Goal: Transaction & Acquisition: Book appointment/travel/reservation

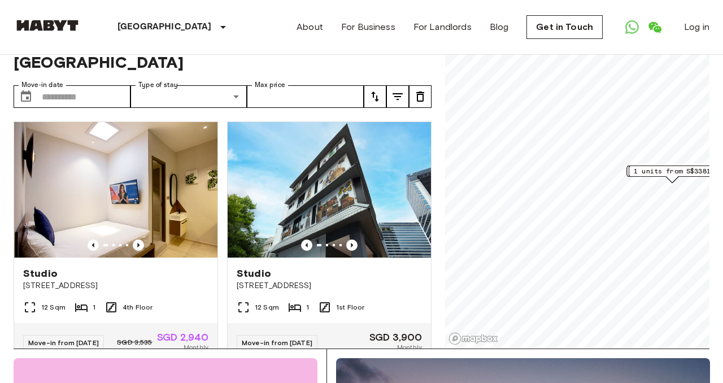
scroll to position [111, 0]
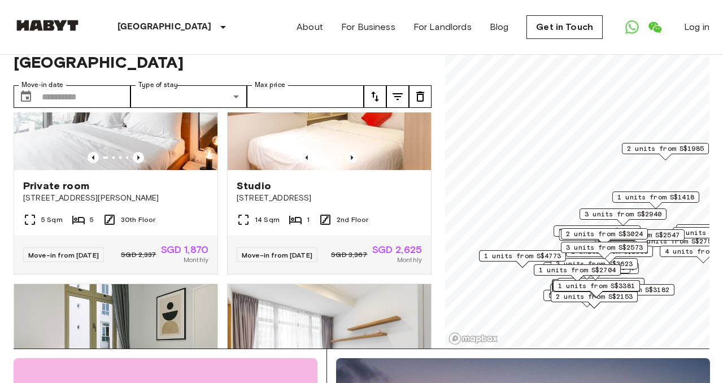
scroll to position [590, 0]
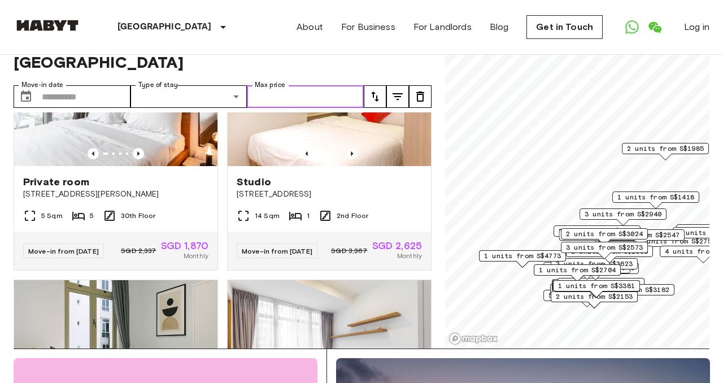
click at [330, 85] on input "Max price" at bounding box center [305, 96] width 117 height 23
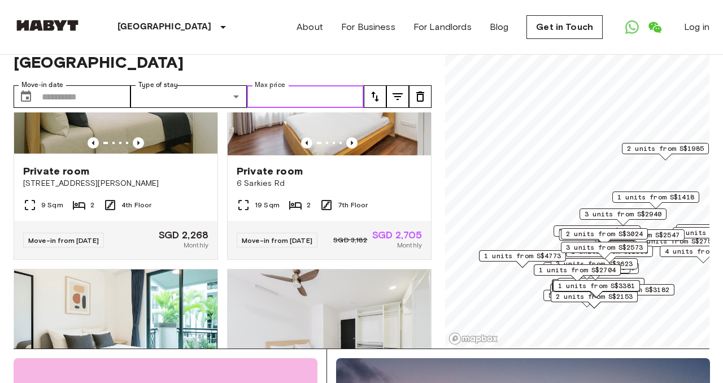
scroll to position [868, 0]
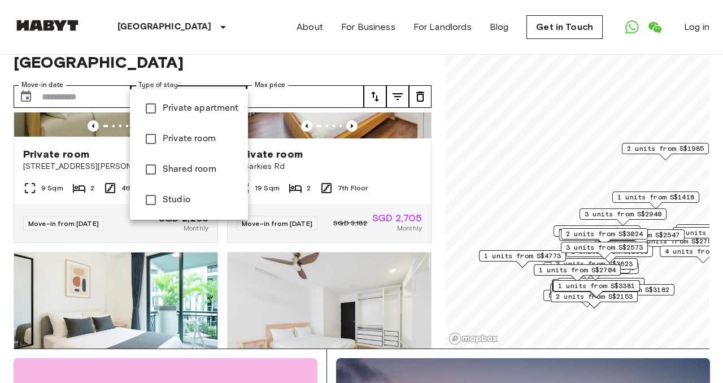
click at [224, 155] on li "Shared room" at bounding box center [189, 169] width 118 height 30
type input "**********"
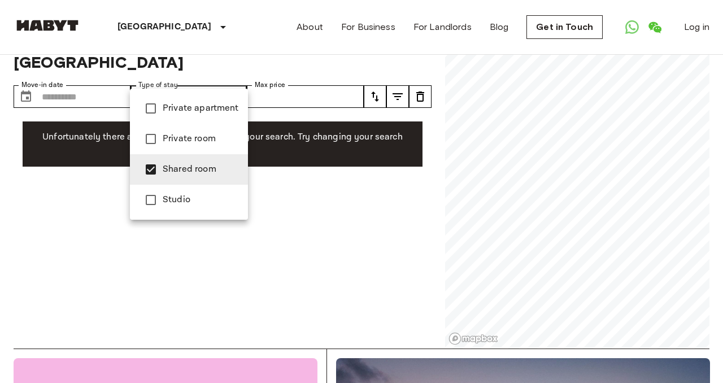
click at [312, 78] on div at bounding box center [361, 191] width 723 height 383
